Goal: Information Seeking & Learning: Learn about a topic

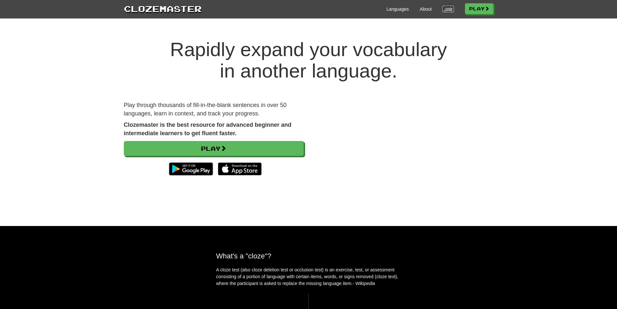
click at [444, 8] on link "Login" at bounding box center [448, 9] width 11 height 6
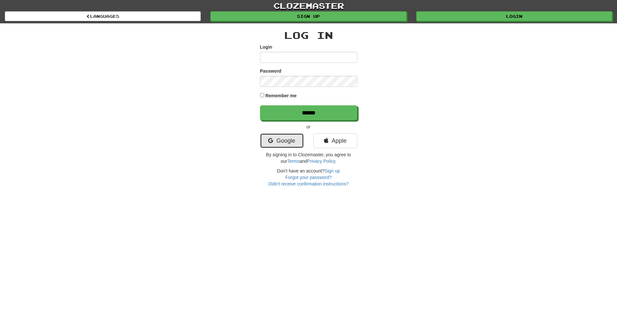
click at [283, 143] on link "Google" at bounding box center [282, 140] width 44 height 15
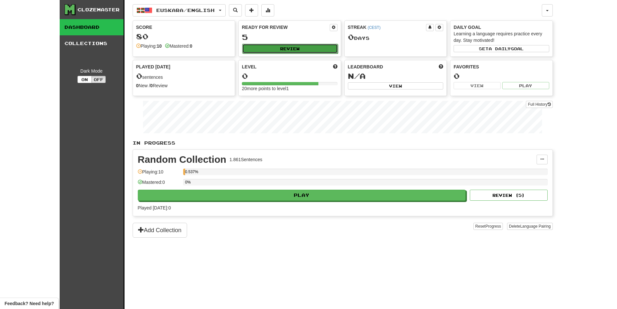
click at [277, 52] on button "Review" at bounding box center [290, 49] width 96 height 10
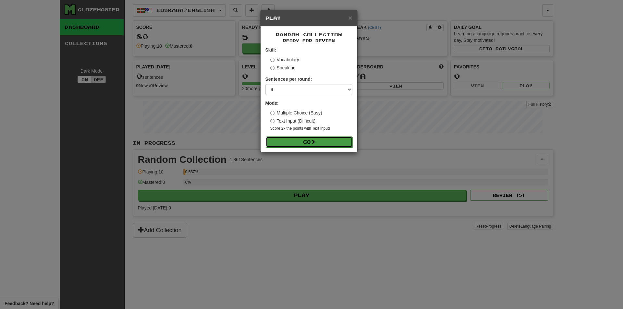
click at [315, 143] on span at bounding box center [313, 141] width 5 height 5
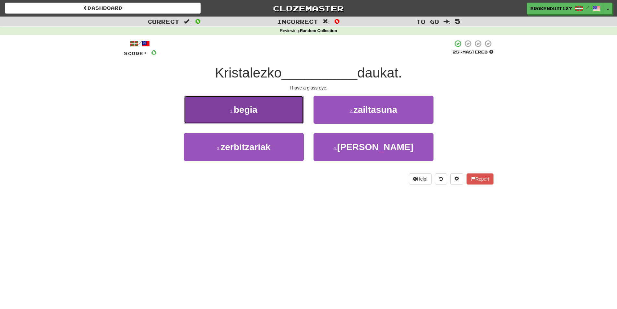
click at [269, 111] on button "1 . begia" at bounding box center [244, 110] width 120 height 28
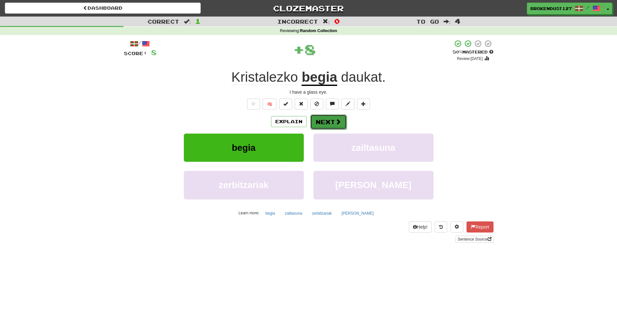
click at [331, 123] on button "Next" at bounding box center [328, 121] width 36 height 15
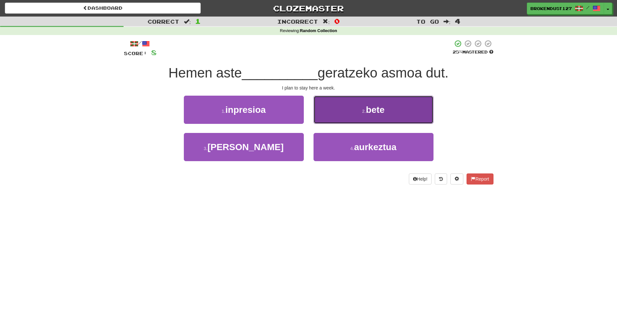
click at [386, 109] on button "2 . bete" at bounding box center [374, 110] width 120 height 28
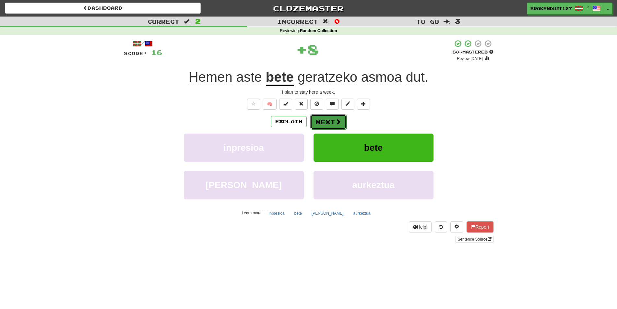
click at [335, 120] on span at bounding box center [338, 122] width 6 height 6
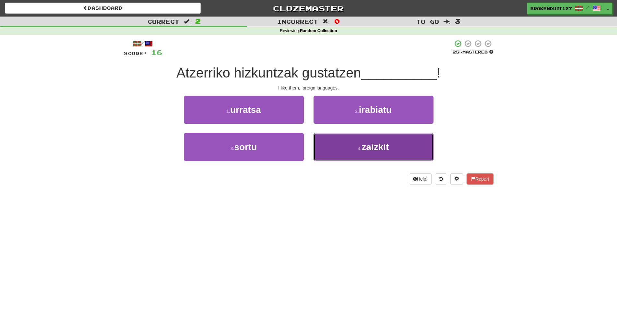
click at [365, 149] on span "zaizkit" at bounding box center [375, 147] width 27 height 10
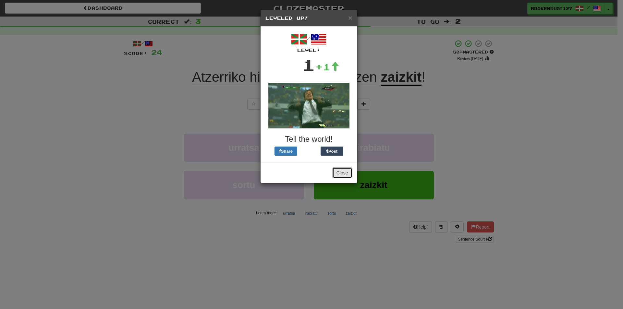
click at [344, 175] on button "Close" at bounding box center [342, 172] width 20 height 11
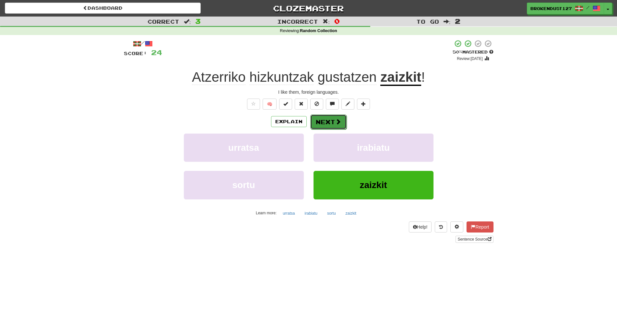
click at [340, 124] on span at bounding box center [338, 122] width 6 height 6
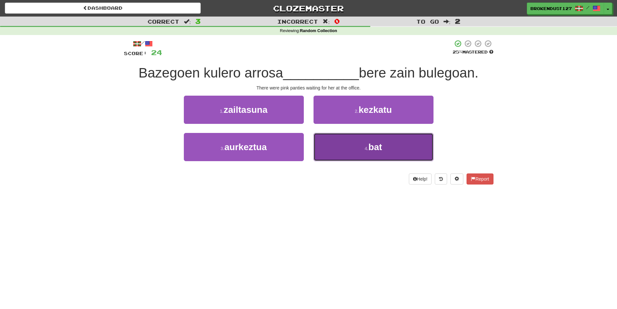
click at [398, 155] on button "4 . bat" at bounding box center [374, 147] width 120 height 28
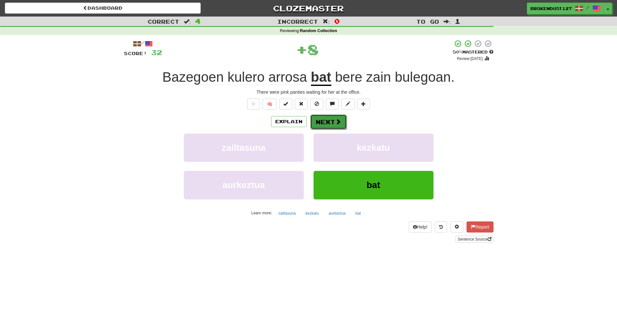
click at [328, 122] on button "Next" at bounding box center [328, 121] width 36 height 15
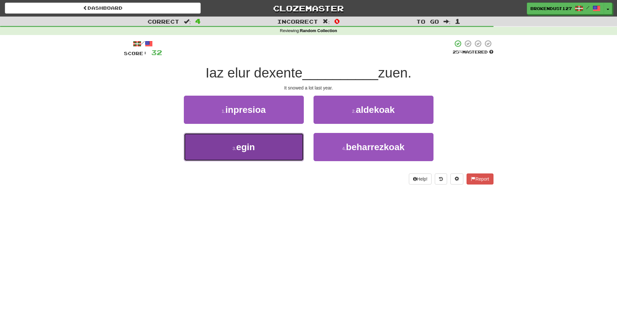
click at [261, 155] on button "3 . egin" at bounding box center [244, 147] width 120 height 28
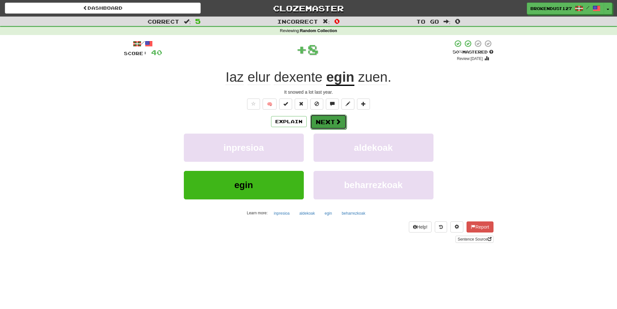
click at [341, 124] on button "Next" at bounding box center [328, 121] width 36 height 15
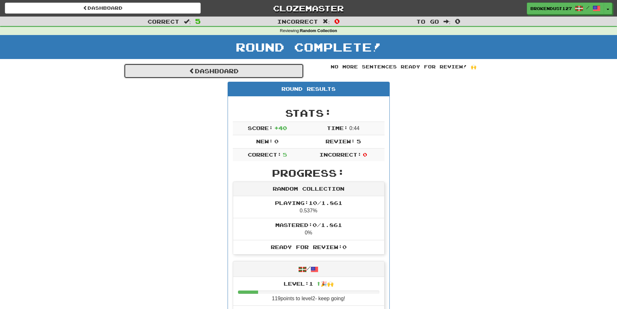
click at [209, 68] on link "Dashboard" at bounding box center [214, 71] width 180 height 15
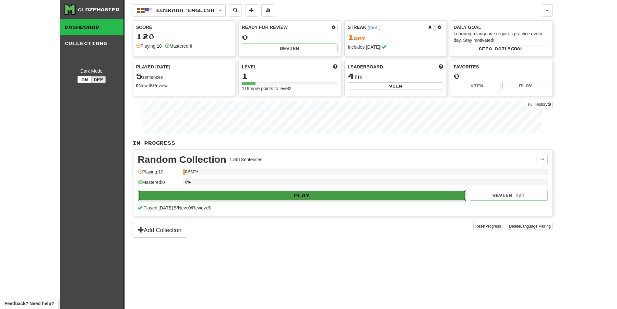
click at [330, 199] on button "Play" at bounding box center [302, 195] width 328 height 11
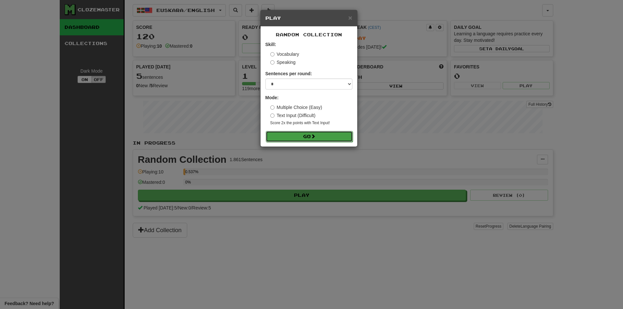
click at [312, 134] on span at bounding box center [313, 136] width 5 height 5
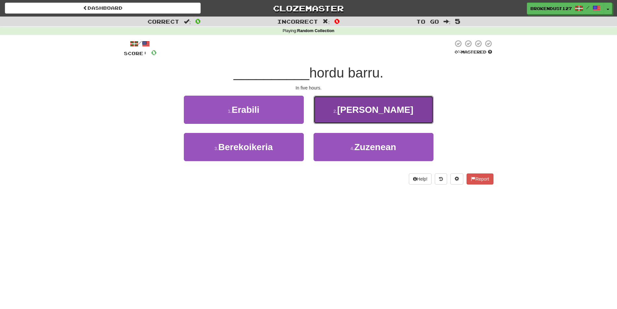
click at [360, 106] on button "2 . [PERSON_NAME]" at bounding box center [374, 110] width 120 height 28
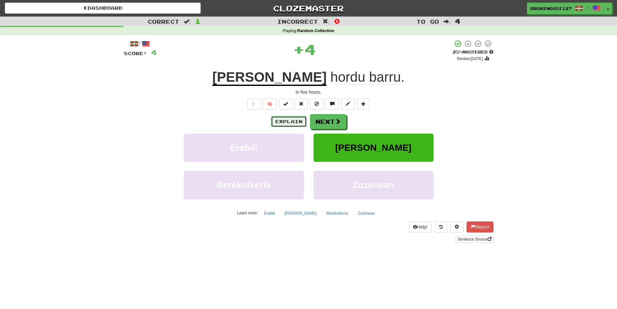
click at [293, 123] on button "Explain" at bounding box center [289, 121] width 36 height 11
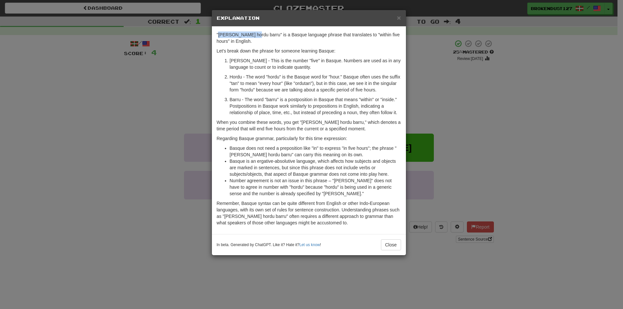
drag, startPoint x: 218, startPoint y: 36, endPoint x: 251, endPoint y: 33, distance: 33.5
click at [251, 33] on p ""Bost hordu barru" is a Basque language phrase that translates to "within five …" at bounding box center [309, 37] width 184 height 13
copy p "Bost hordu barru"
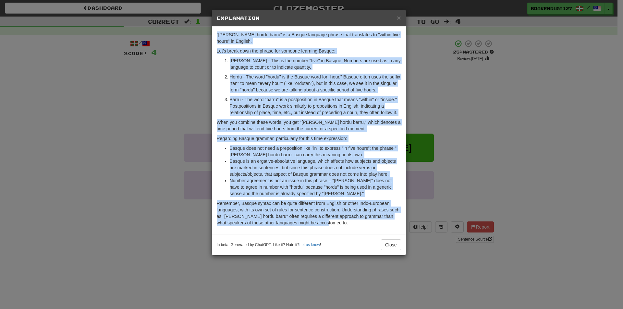
drag, startPoint x: 216, startPoint y: 34, endPoint x: 318, endPoint y: 220, distance: 212.5
click at [318, 220] on div ""Bost hordu barru" is a Basque language phrase that translates to "within five …" at bounding box center [309, 131] width 194 height 208
copy div ""Bost hordu barru" is a Basque language phrase that translates to "within five …"
click at [388, 248] on button "Close" at bounding box center [391, 244] width 20 height 11
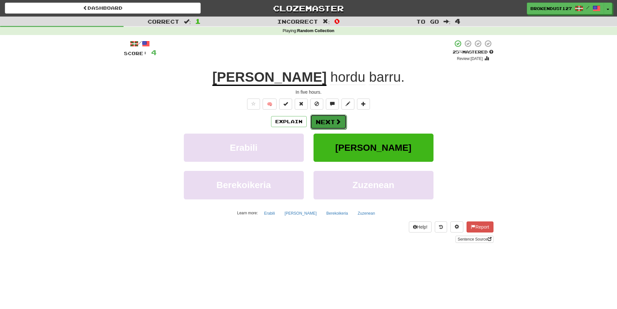
click at [334, 123] on button "Next" at bounding box center [328, 121] width 36 height 15
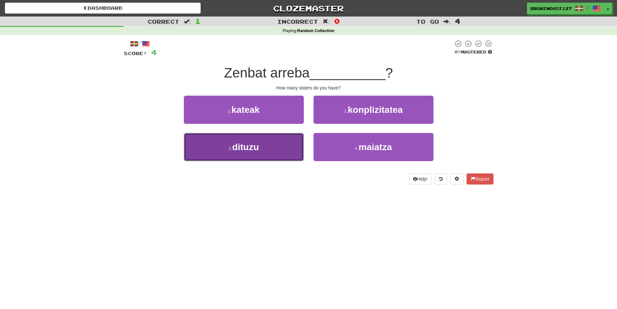
click at [269, 153] on button "3 . dituzu" at bounding box center [244, 147] width 120 height 28
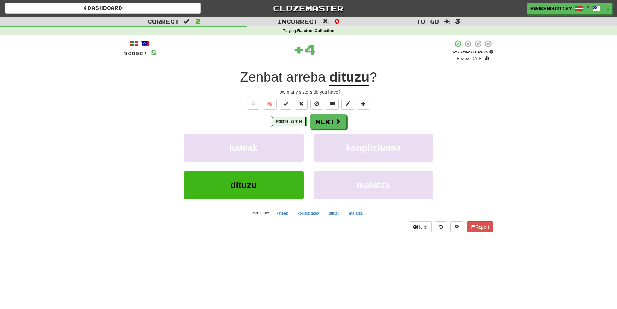
click at [278, 120] on button "Explain" at bounding box center [289, 121] width 36 height 11
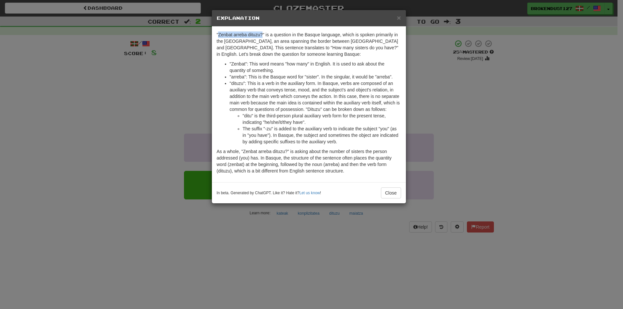
drag, startPoint x: 219, startPoint y: 34, endPoint x: 263, endPoint y: 35, distance: 44.4
click at [263, 35] on p ""Zenbat arreba dituzu?" is a question in the Basque language, which is spoken p…" at bounding box center [309, 44] width 184 height 26
copy p "Zenbat arreba dituzu?"
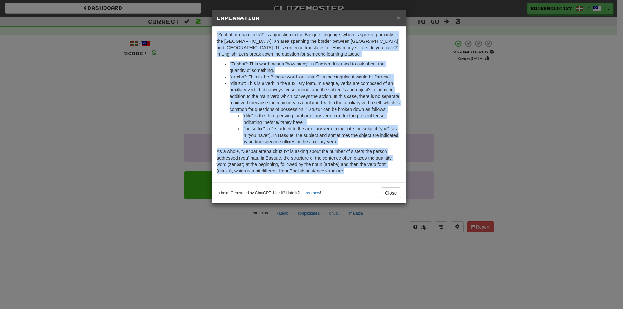
drag, startPoint x: 216, startPoint y: 35, endPoint x: 345, endPoint y: 172, distance: 188.1
click at [345, 172] on div ""Zenbat arreba dituzu?" is a question in the Basque language, which is spoken p…" at bounding box center [309, 105] width 194 height 156
copy div ""Zenbat arreba dituzu?" is a question in the Basque language, which is spoken p…"
click at [395, 195] on button "Close" at bounding box center [391, 192] width 20 height 11
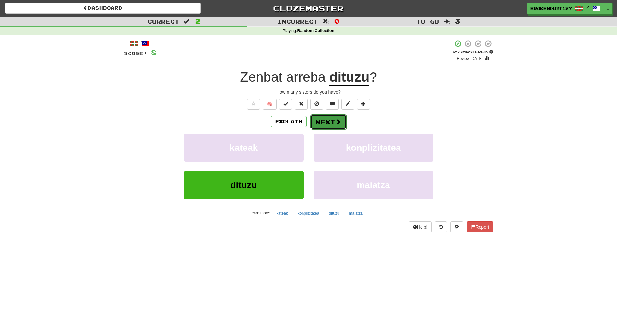
click at [332, 121] on button "Next" at bounding box center [328, 121] width 36 height 15
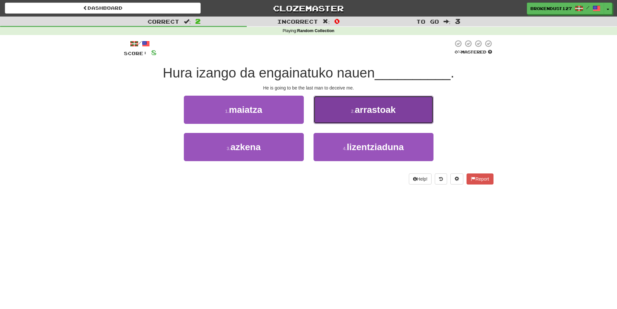
click at [360, 109] on span "arrastoak" at bounding box center [375, 110] width 41 height 10
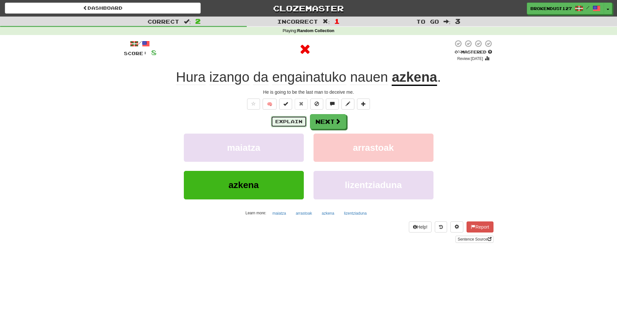
click at [287, 120] on button "Explain" at bounding box center [289, 121] width 36 height 11
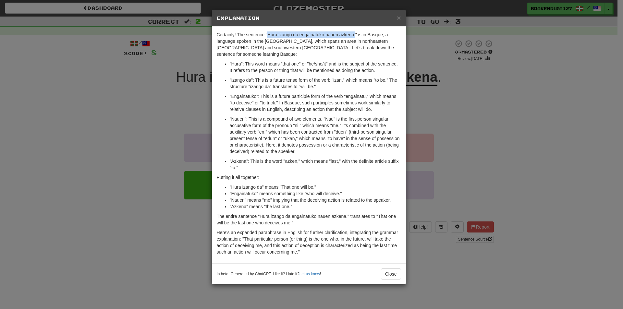
drag, startPoint x: 267, startPoint y: 35, endPoint x: 356, endPoint y: 35, distance: 88.9
click at [356, 35] on p "Certainly! The sentence "Hura izango da engainatuko nauen azkena." is in Basque…" at bounding box center [309, 44] width 184 height 26
copy p "Hura izango da engainatuko nauen azkena."
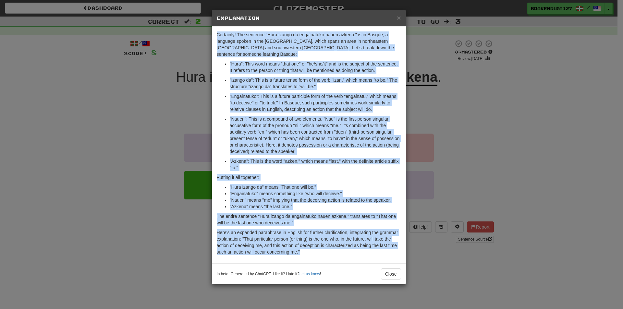
drag, startPoint x: 217, startPoint y: 34, endPoint x: 301, endPoint y: 244, distance: 226.3
click at [301, 244] on div "Certainly! The sentence "Hura izango da engainatuko nauen azkena." is in Basque…" at bounding box center [309, 145] width 194 height 237
copy div "Certainly! The sentence "Hura izango da engainatuko nauen azkena." is in Basque…"
click at [395, 269] on button "Close" at bounding box center [391, 274] width 20 height 11
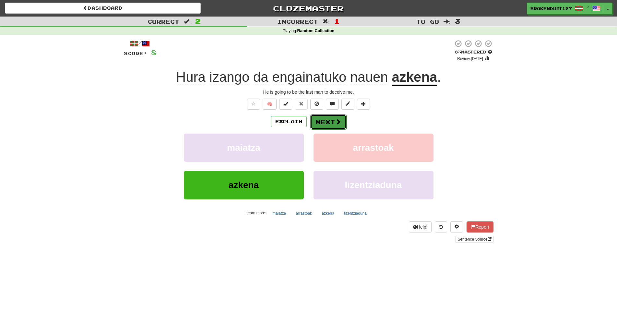
click at [322, 120] on button "Next" at bounding box center [328, 121] width 36 height 15
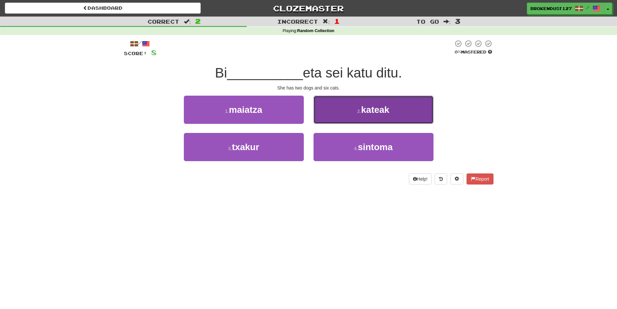
click at [379, 112] on span "kateak" at bounding box center [375, 110] width 28 height 10
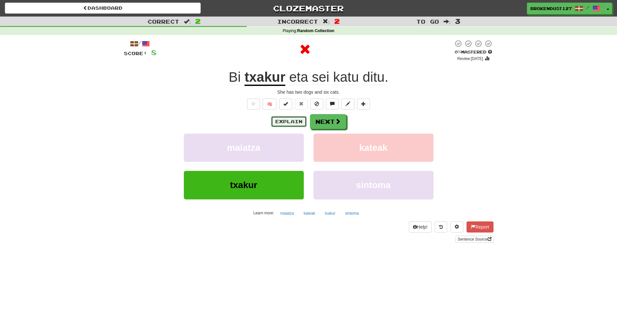
click at [286, 119] on button "Explain" at bounding box center [289, 121] width 36 height 11
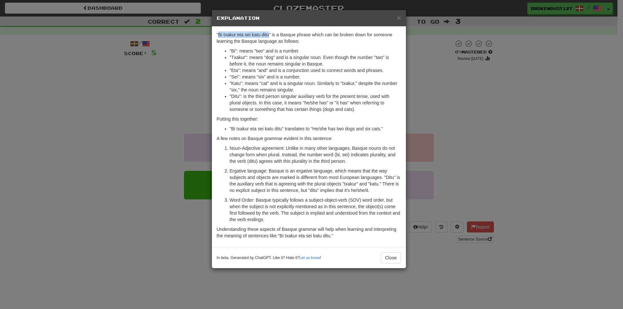
drag, startPoint x: 218, startPoint y: 33, endPoint x: 269, endPoint y: 32, distance: 50.6
click at [269, 32] on p ""Bi txakur eta sei katu ditu" is a Basque phrase which can be broken down for s…" at bounding box center [309, 37] width 184 height 13
copy p "Bi txakur eta sei katu ditu"
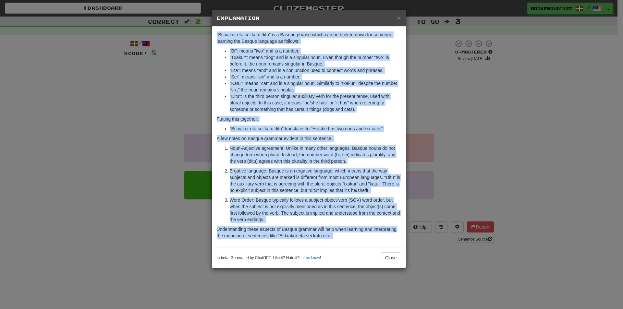
drag, startPoint x: 216, startPoint y: 34, endPoint x: 336, endPoint y: 236, distance: 235.3
click at [336, 236] on div ""Bi txakur eta sei katu ditu" is a Basque phrase which can be broken down for s…" at bounding box center [309, 137] width 194 height 221
copy div ""Bi txakur eta sei katu ditu" is a Basque phrase which can be broken down for s…"
click at [393, 262] on button "Close" at bounding box center [391, 257] width 20 height 11
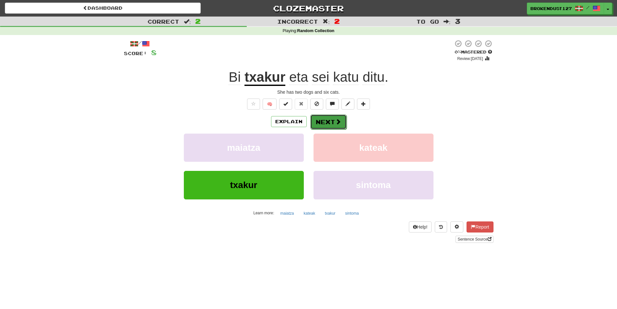
click at [329, 121] on button "Next" at bounding box center [328, 121] width 36 height 15
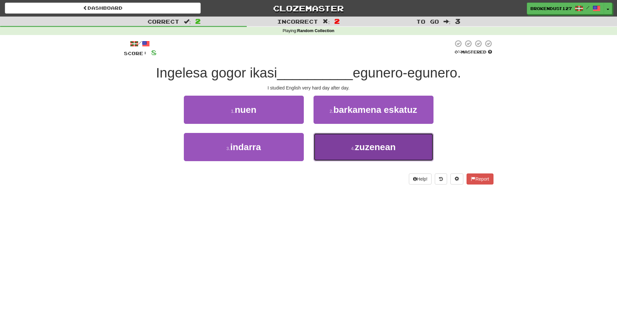
click at [378, 149] on span "zuzenean" at bounding box center [375, 147] width 41 height 10
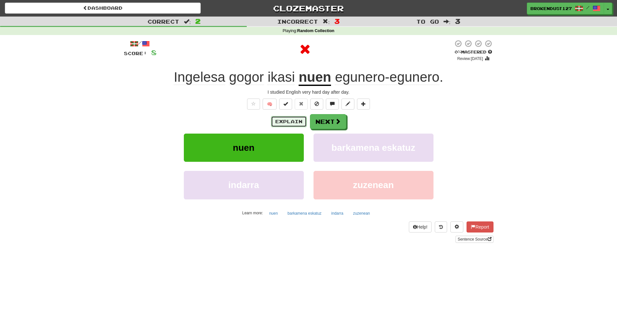
click at [282, 125] on button "Explain" at bounding box center [289, 121] width 36 height 11
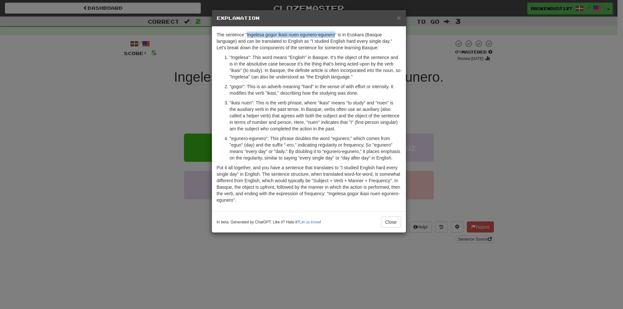
drag, startPoint x: 247, startPoint y: 35, endPoint x: 334, endPoint y: 33, distance: 87.6
click at [334, 33] on p "The sentence "Ingelesa gogor ikasi nuen egunero-egunero" is in Euskara (Basque …" at bounding box center [309, 40] width 184 height 19
copy p "Ingelesa gogor ikasi nuen egunero-egunero"
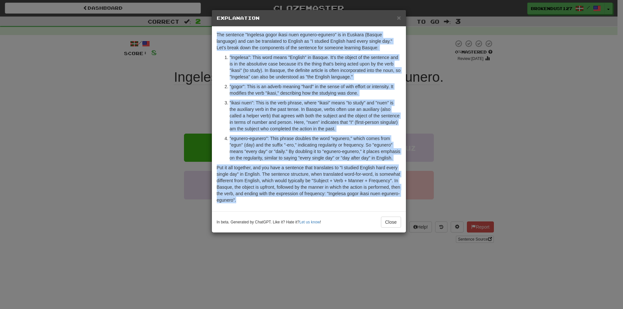
drag, startPoint x: 215, startPoint y: 33, endPoint x: 242, endPoint y: 201, distance: 170.0
click at [242, 201] on div "The sentence "Ingelesa gogor ikasi nuen egunero-egunero" is in Euskara (Basque …" at bounding box center [309, 119] width 194 height 185
copy div "The sentence "Ingelesa gogor ikasi nuen egunero-egunero" is in Euskara (Basque …"
click at [396, 222] on button "Close" at bounding box center [391, 222] width 20 height 11
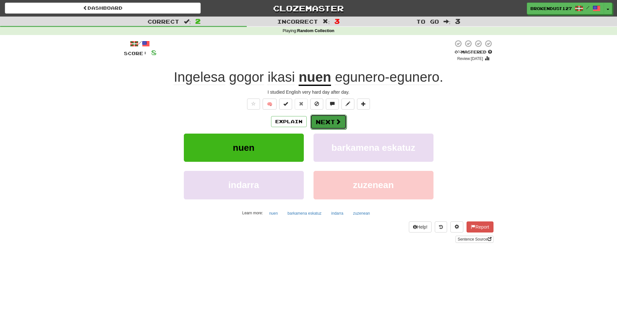
click at [325, 124] on button "Next" at bounding box center [328, 121] width 36 height 15
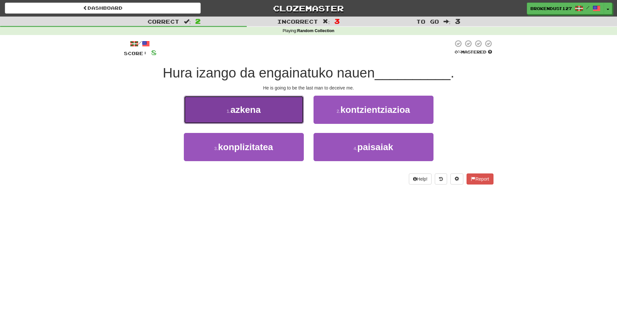
click at [241, 103] on button "1 . azkena" at bounding box center [244, 110] width 120 height 28
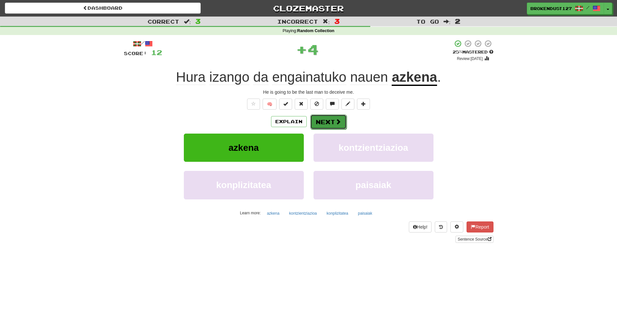
click at [332, 124] on button "Next" at bounding box center [328, 121] width 36 height 15
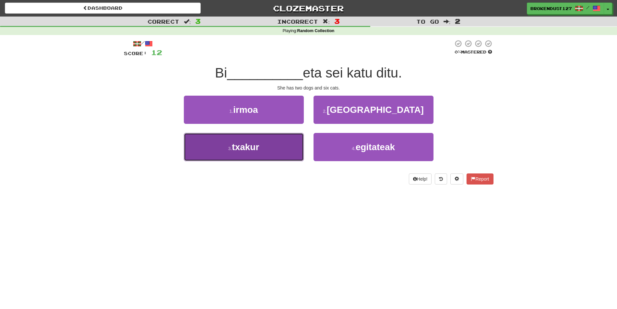
click at [273, 152] on button "3 . txakur" at bounding box center [244, 147] width 120 height 28
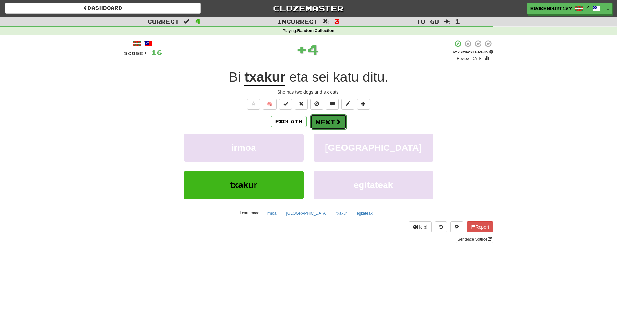
click at [338, 122] on span at bounding box center [338, 122] width 6 height 6
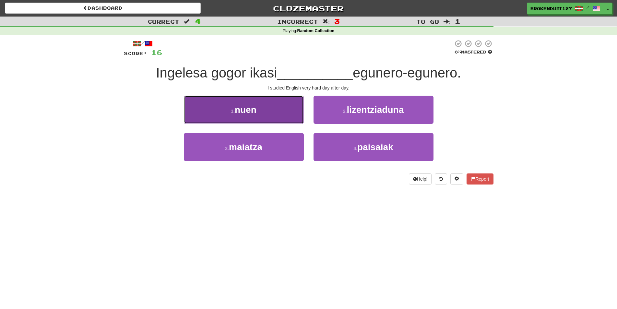
click at [268, 112] on button "1 . nuen" at bounding box center [244, 110] width 120 height 28
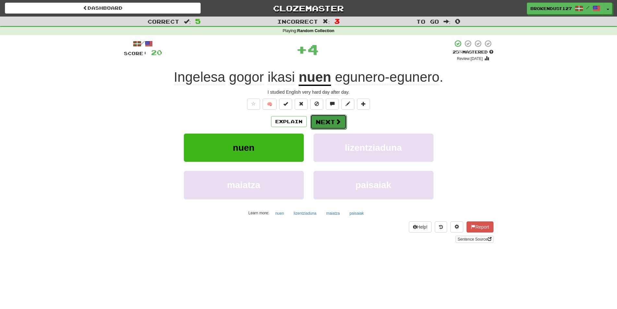
click at [341, 127] on button "Next" at bounding box center [328, 121] width 36 height 15
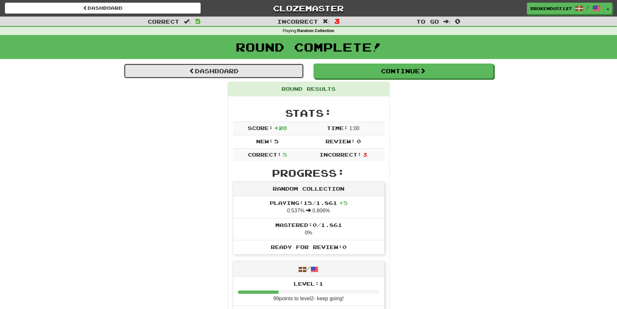
click at [252, 71] on link "Dashboard" at bounding box center [214, 71] width 180 height 15
